Goal: Task Accomplishment & Management: Complete application form

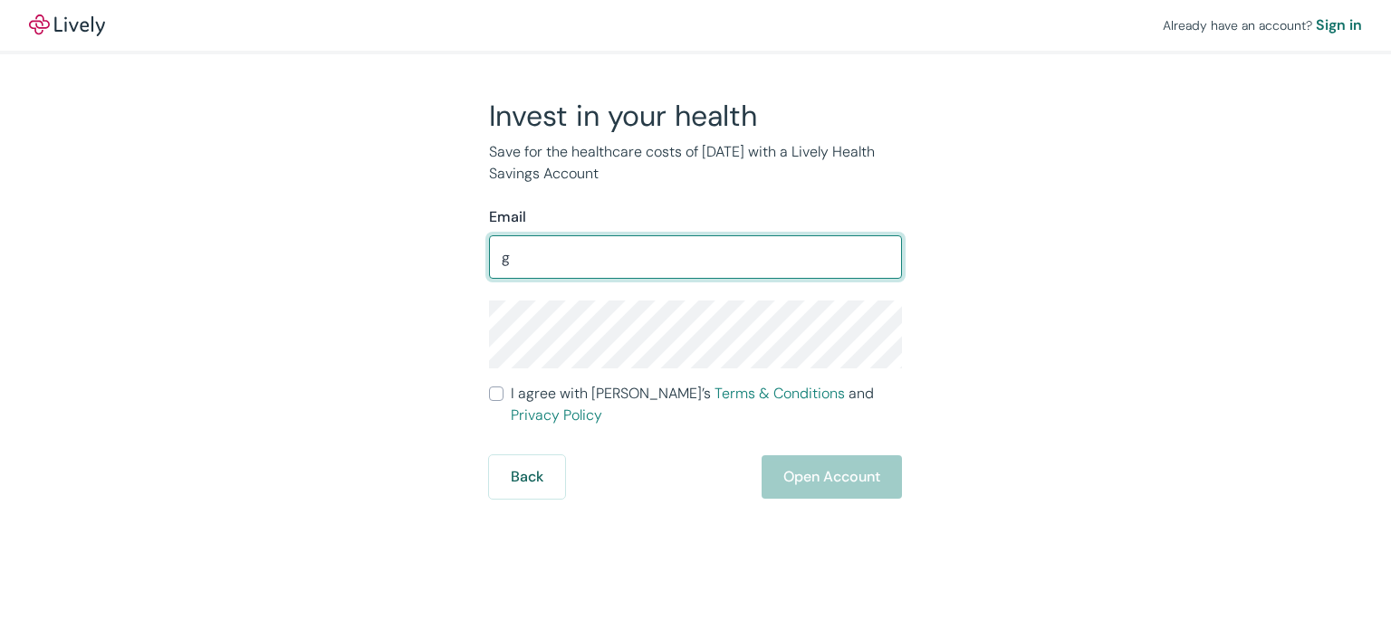
type input "g"
click at [643, 255] on input "Email" at bounding box center [695, 257] width 413 height 36
type input "gely.dominguez@hotmail.com"
click at [550, 460] on button "Back" at bounding box center [527, 477] width 76 height 43
